Goal: Transaction & Acquisition: Purchase product/service

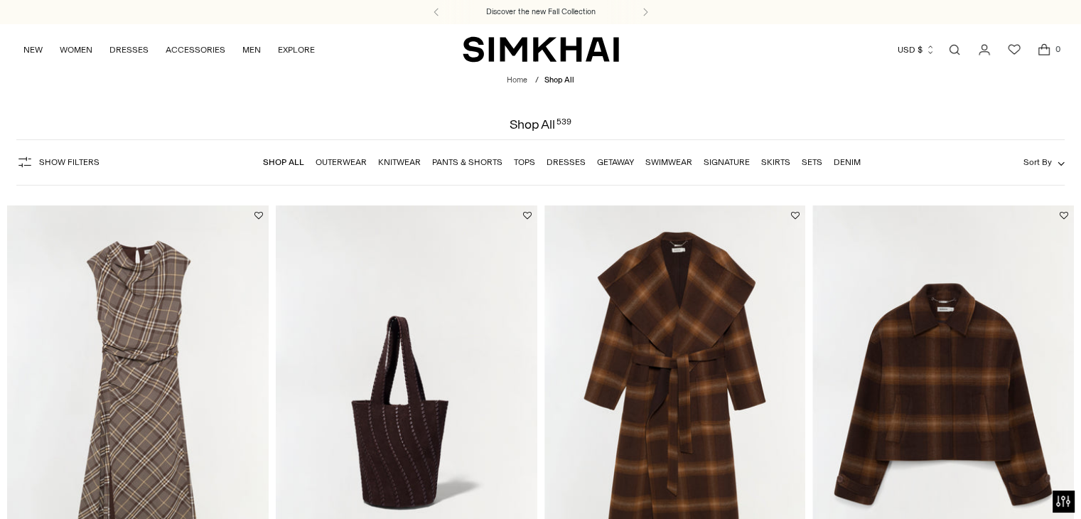
click at [341, 161] on link "Outerwear" at bounding box center [340, 162] width 51 height 10
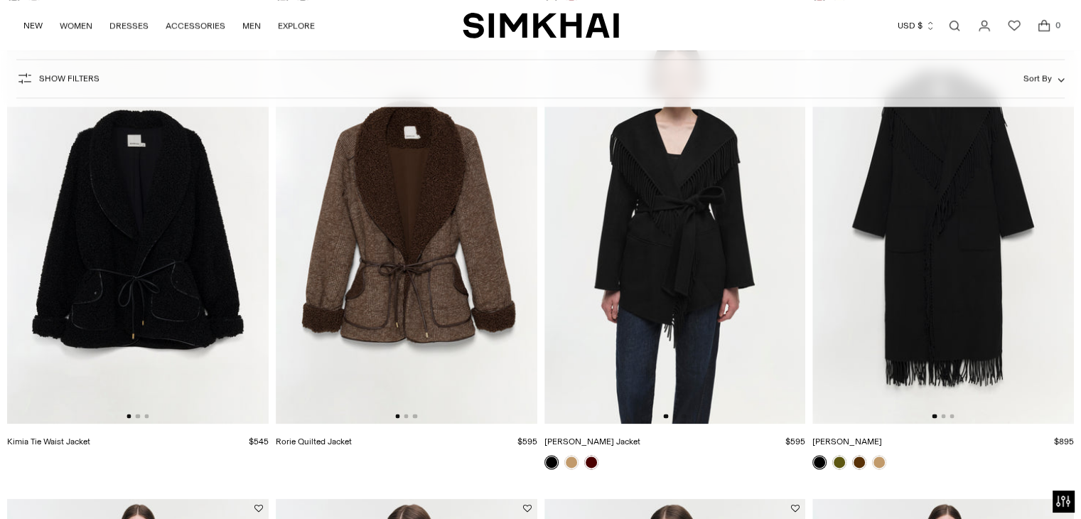
scroll to position [2024, 0]
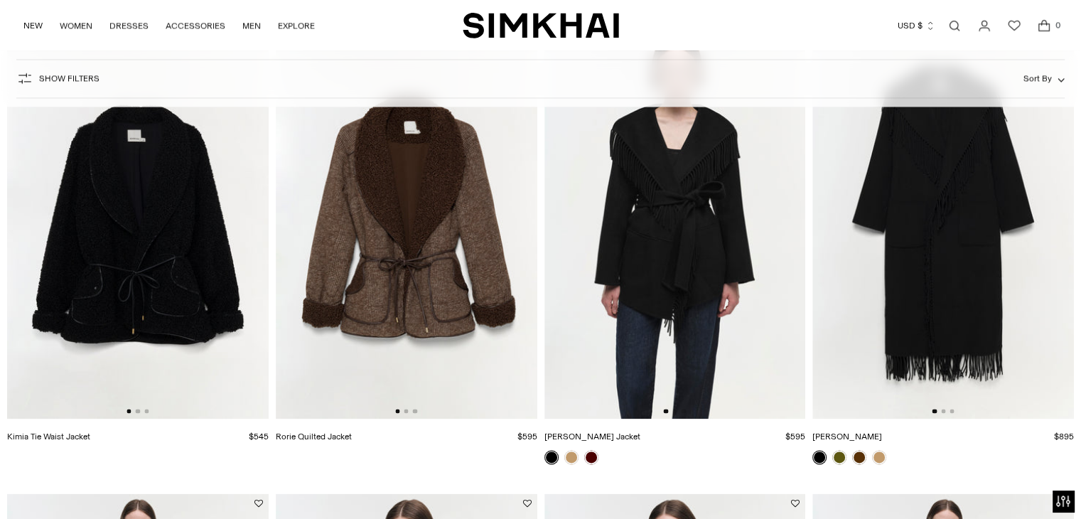
click at [111, 248] on img at bounding box center [137, 222] width 261 height 392
